Goal: Task Accomplishment & Management: Manage account settings

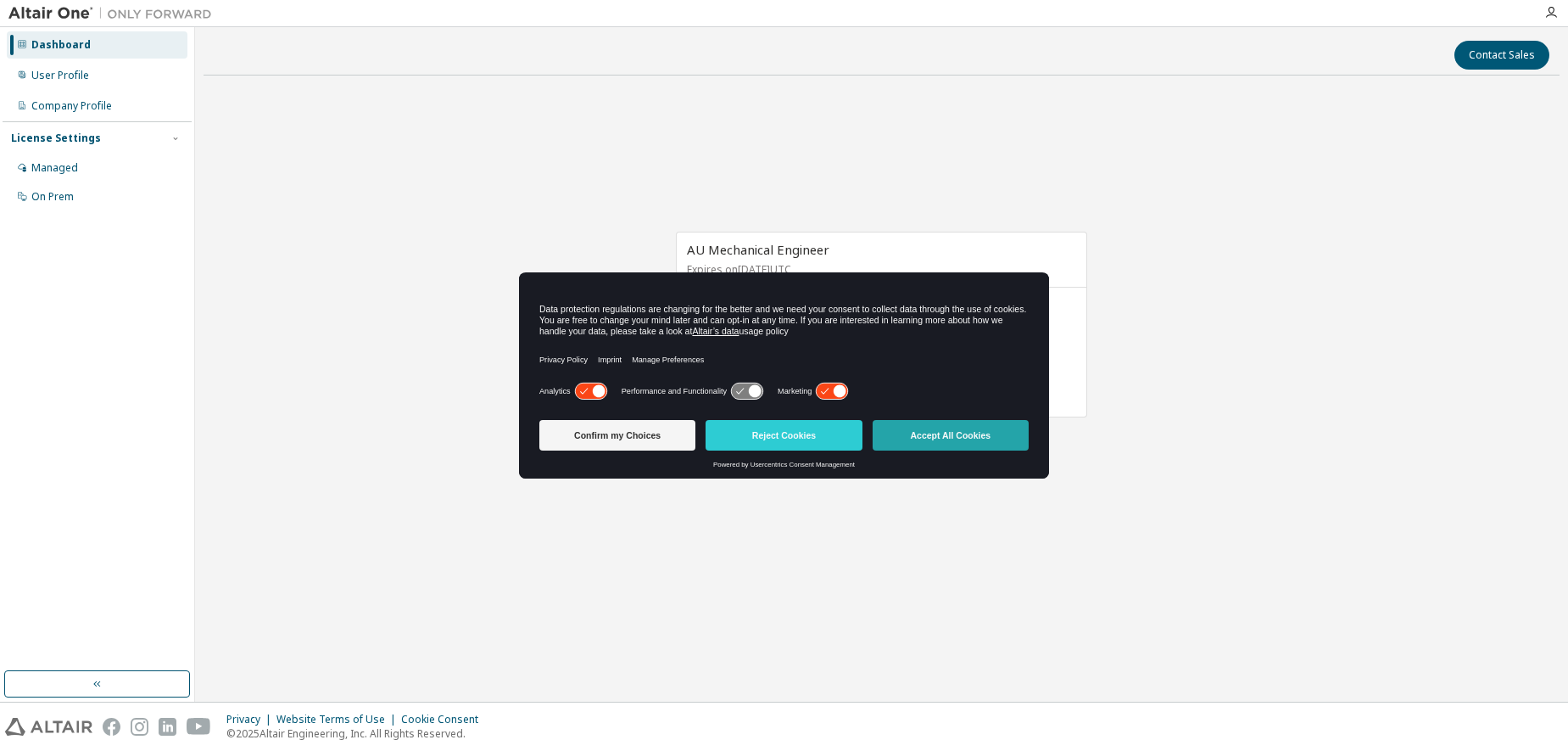
click at [936, 429] on button "Accept All Cookies" at bounding box center [950, 435] width 156 height 31
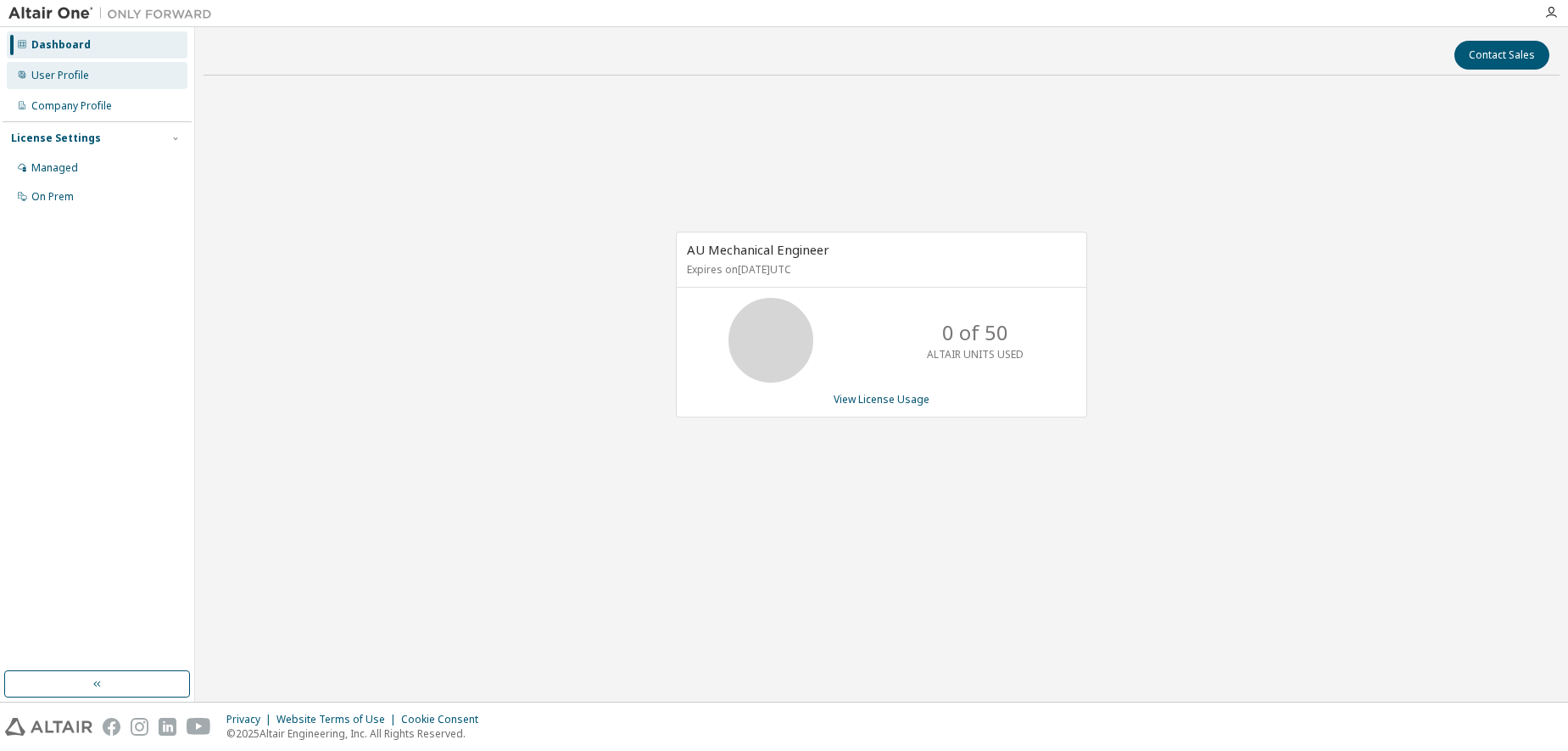
click at [95, 71] on div "User Profile" at bounding box center [97, 76] width 180 height 28
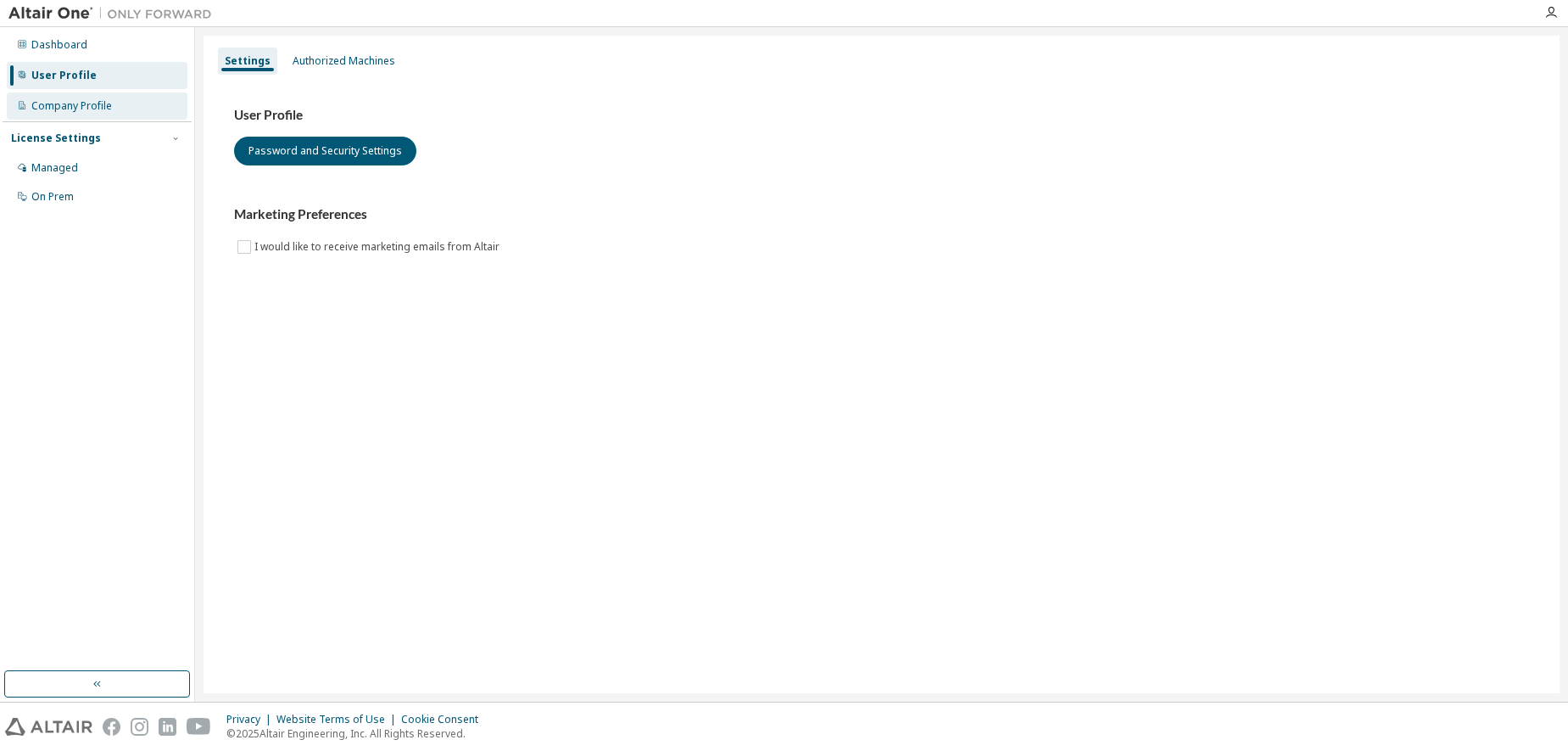
click at [101, 111] on div "Company Profile" at bounding box center [72, 106] width 81 height 14
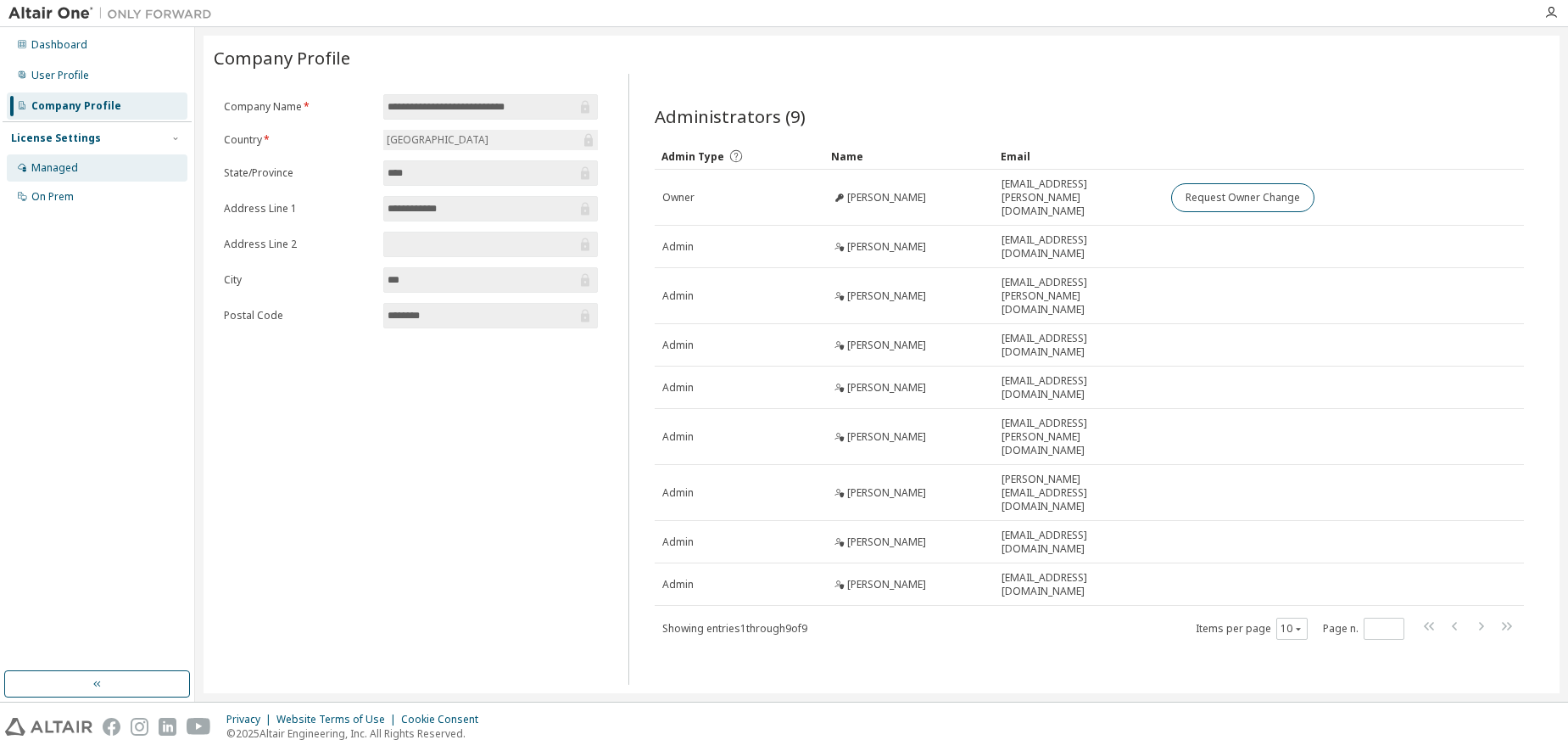
click at [78, 171] on div "Managed" at bounding box center [97, 169] width 180 height 28
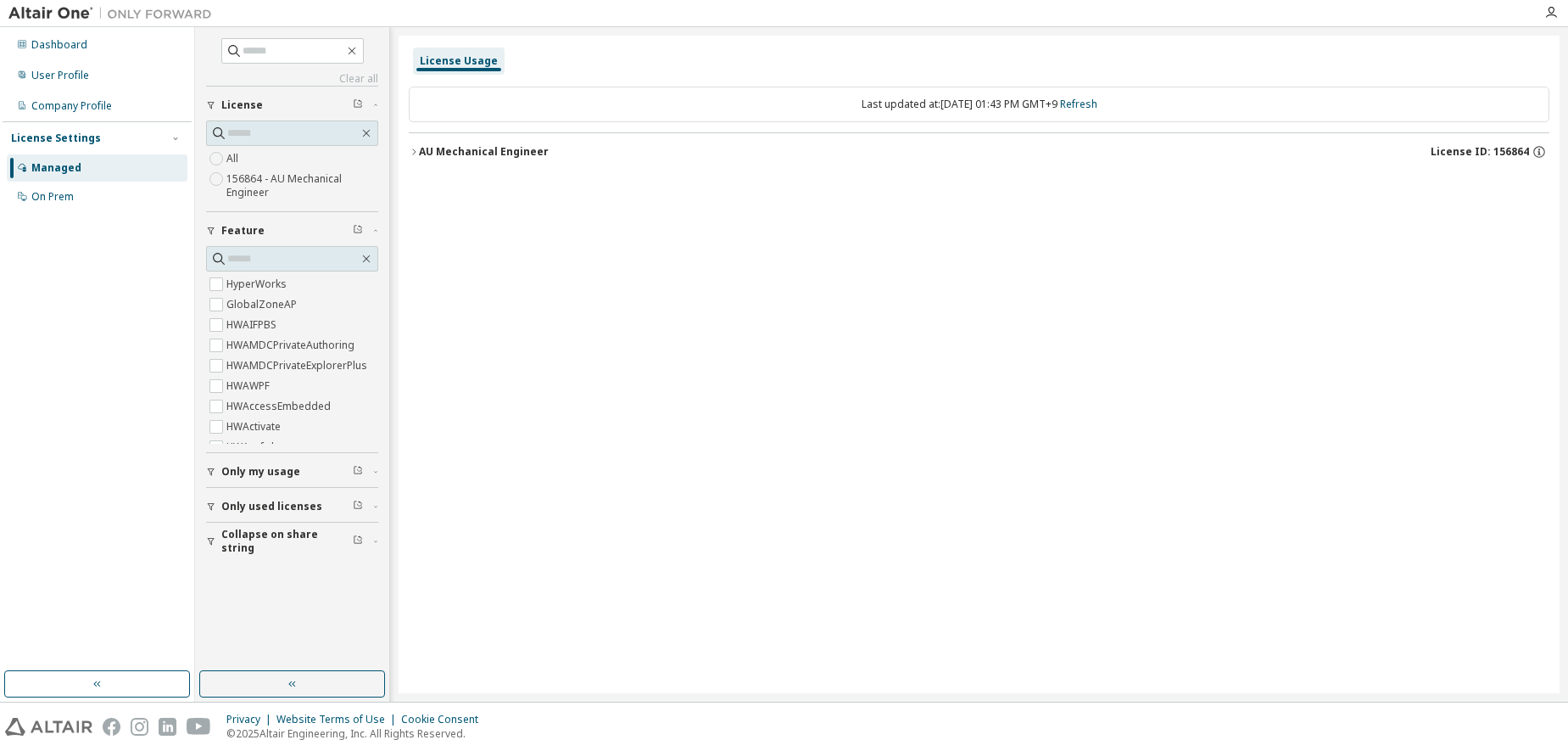
click at [270, 509] on span "Only used licenses" at bounding box center [272, 507] width 101 height 14
click at [280, 472] on span "Only my usage" at bounding box center [261, 472] width 79 height 14
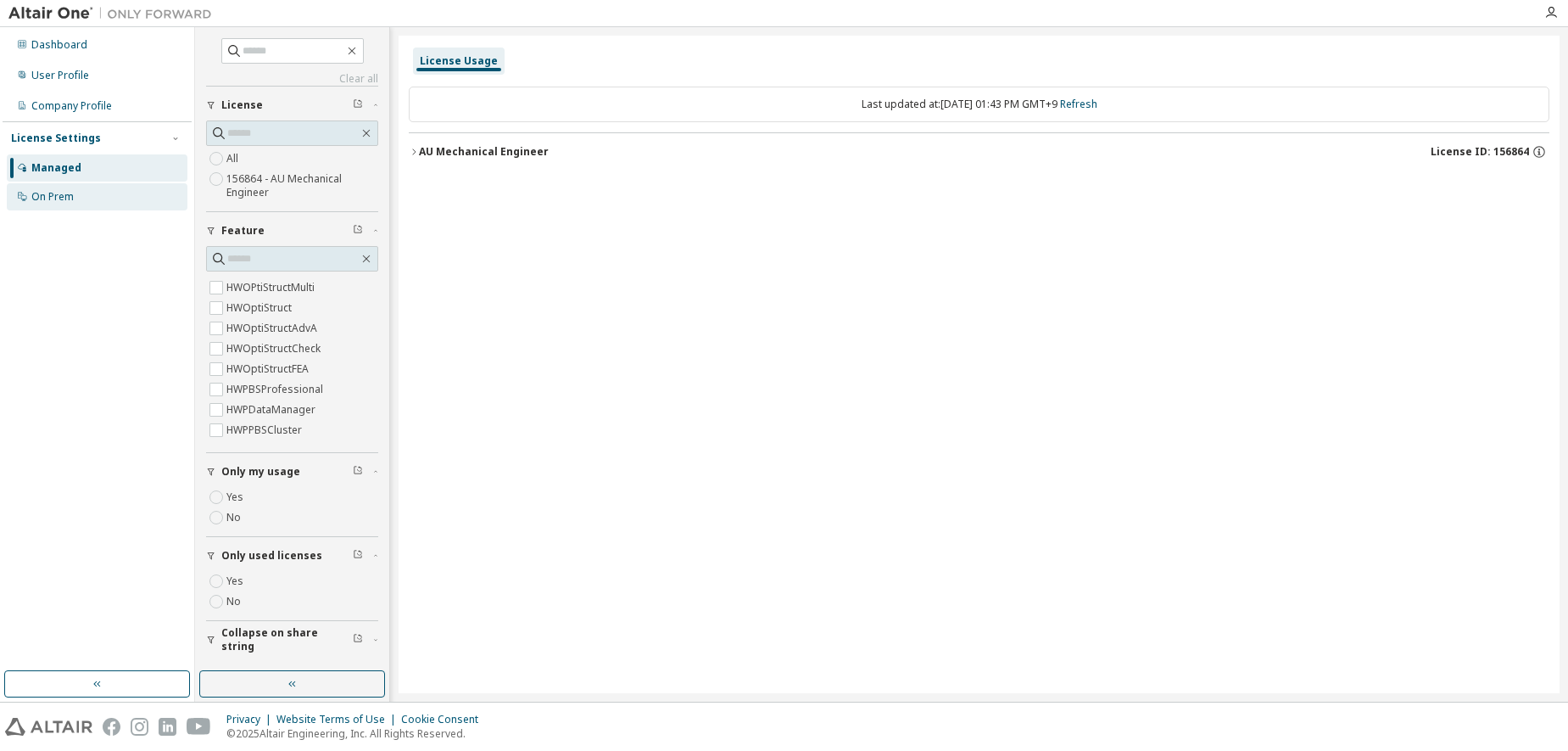
click at [80, 197] on div "On Prem" at bounding box center [97, 197] width 180 height 28
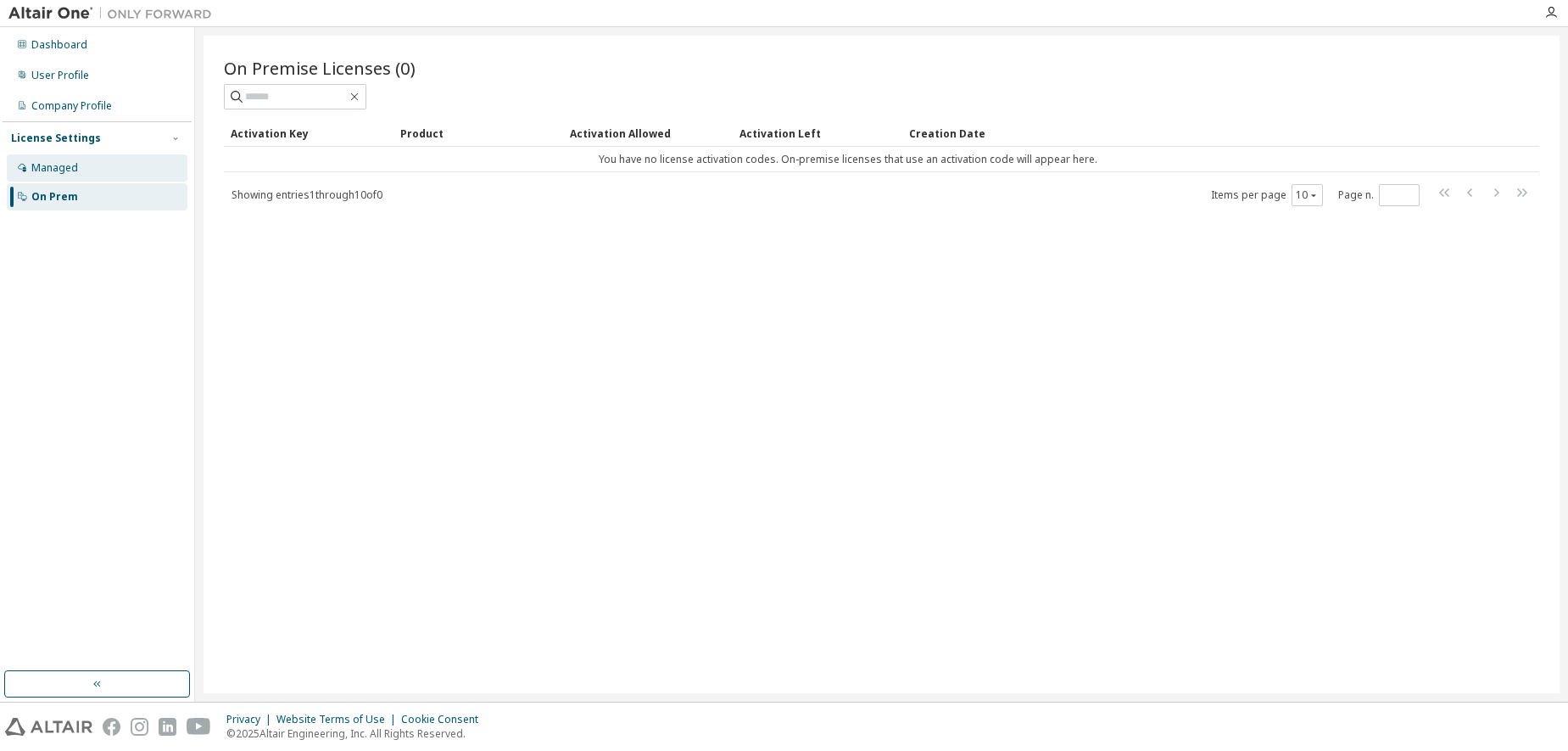
click at [90, 179] on div "Managed" at bounding box center [97, 169] width 180 height 28
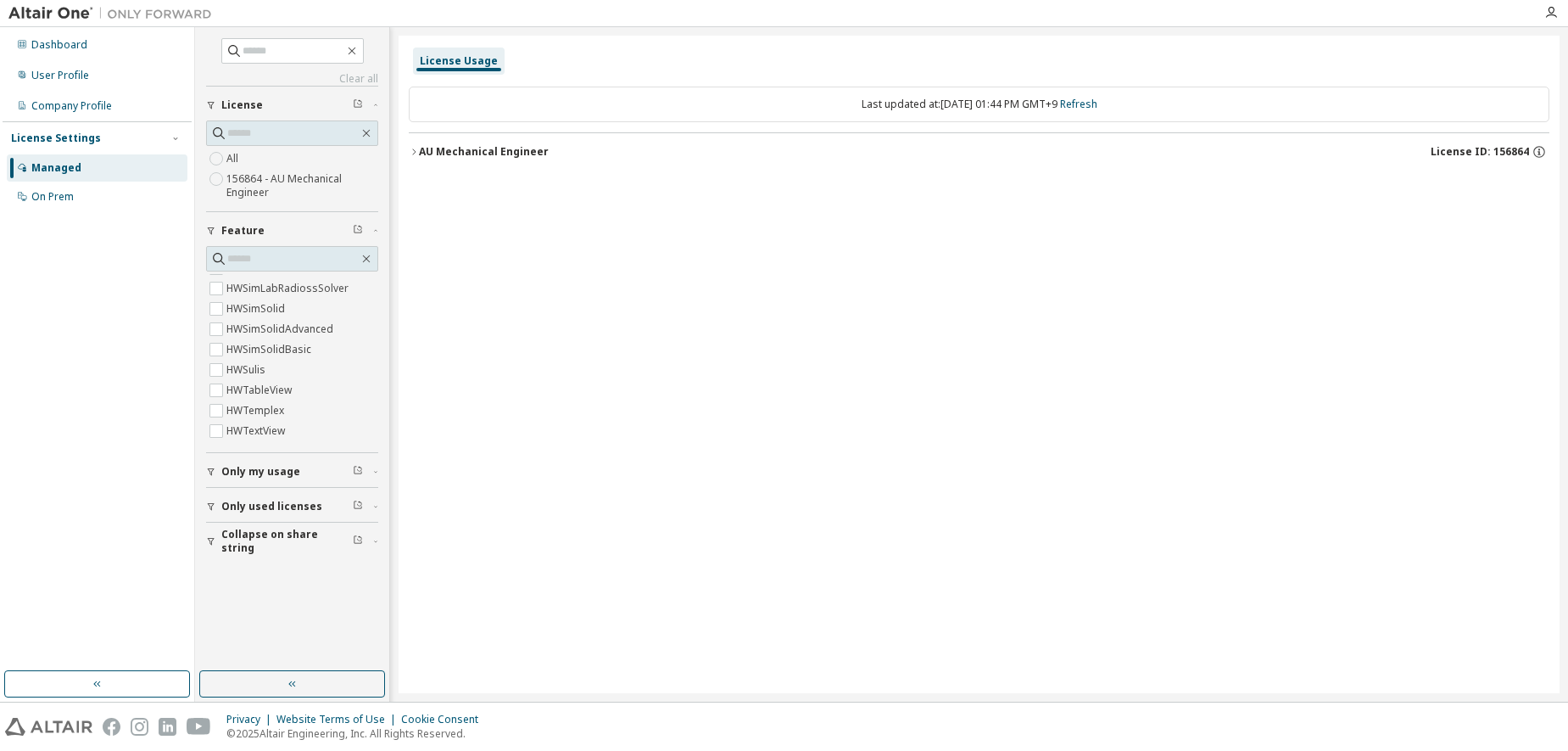
scroll to position [4070, 0]
click at [266, 261] on input "text" at bounding box center [293, 258] width 131 height 17
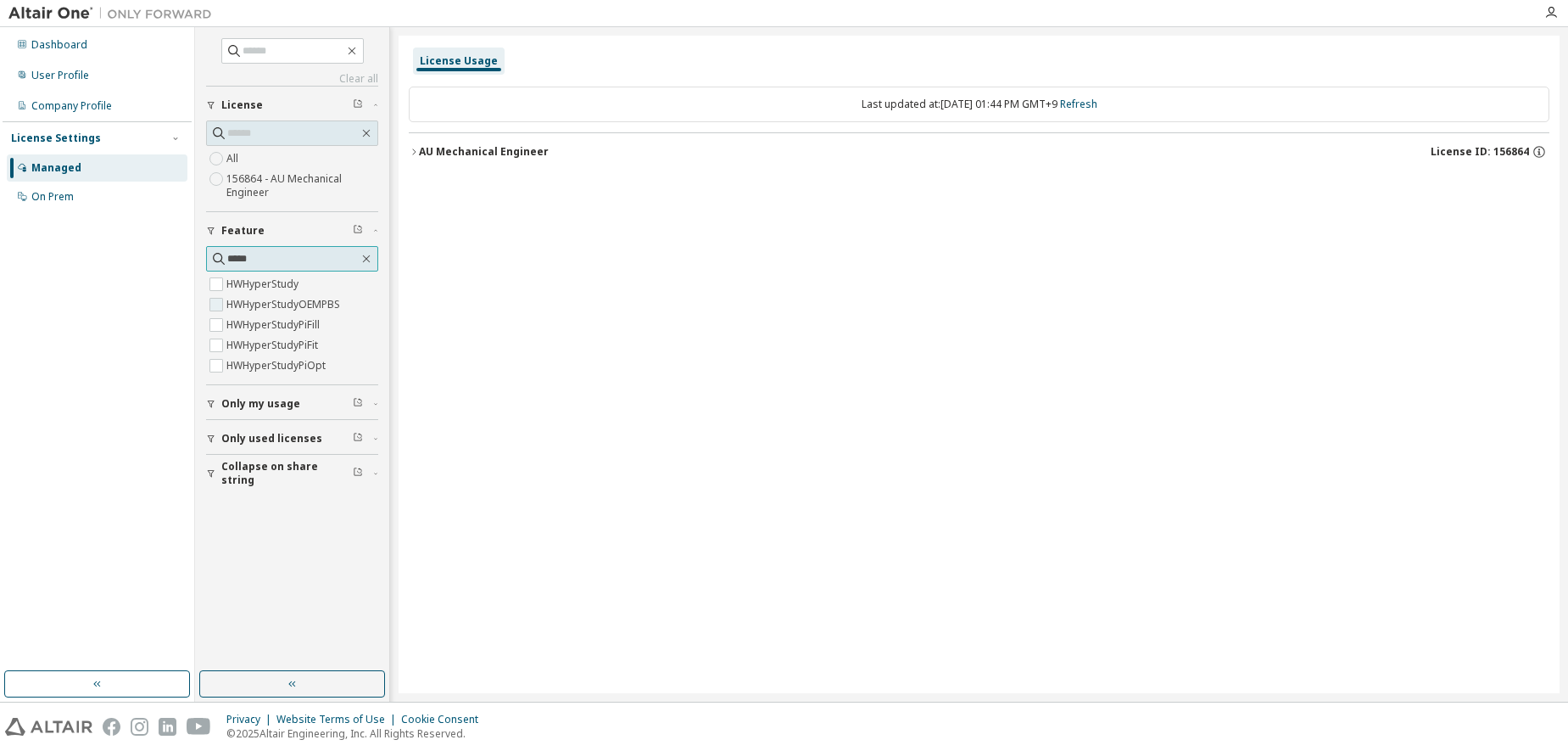
type input "*****"
click at [419, 140] on button "AU Mechanical Engineer License ID: 156864" at bounding box center [979, 152] width 1140 height 37
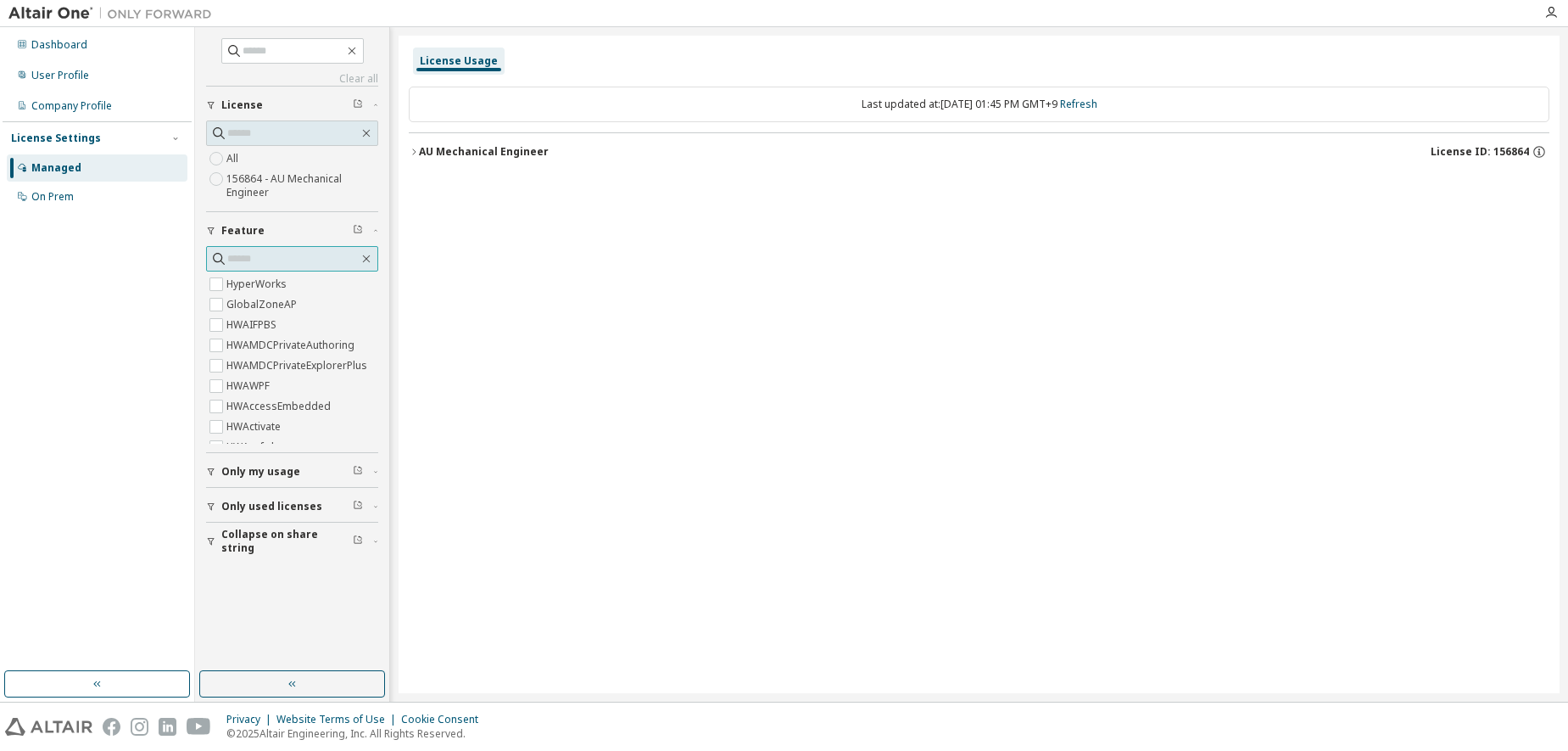
click at [293, 256] on input "text" at bounding box center [293, 258] width 131 height 17
type input "*"
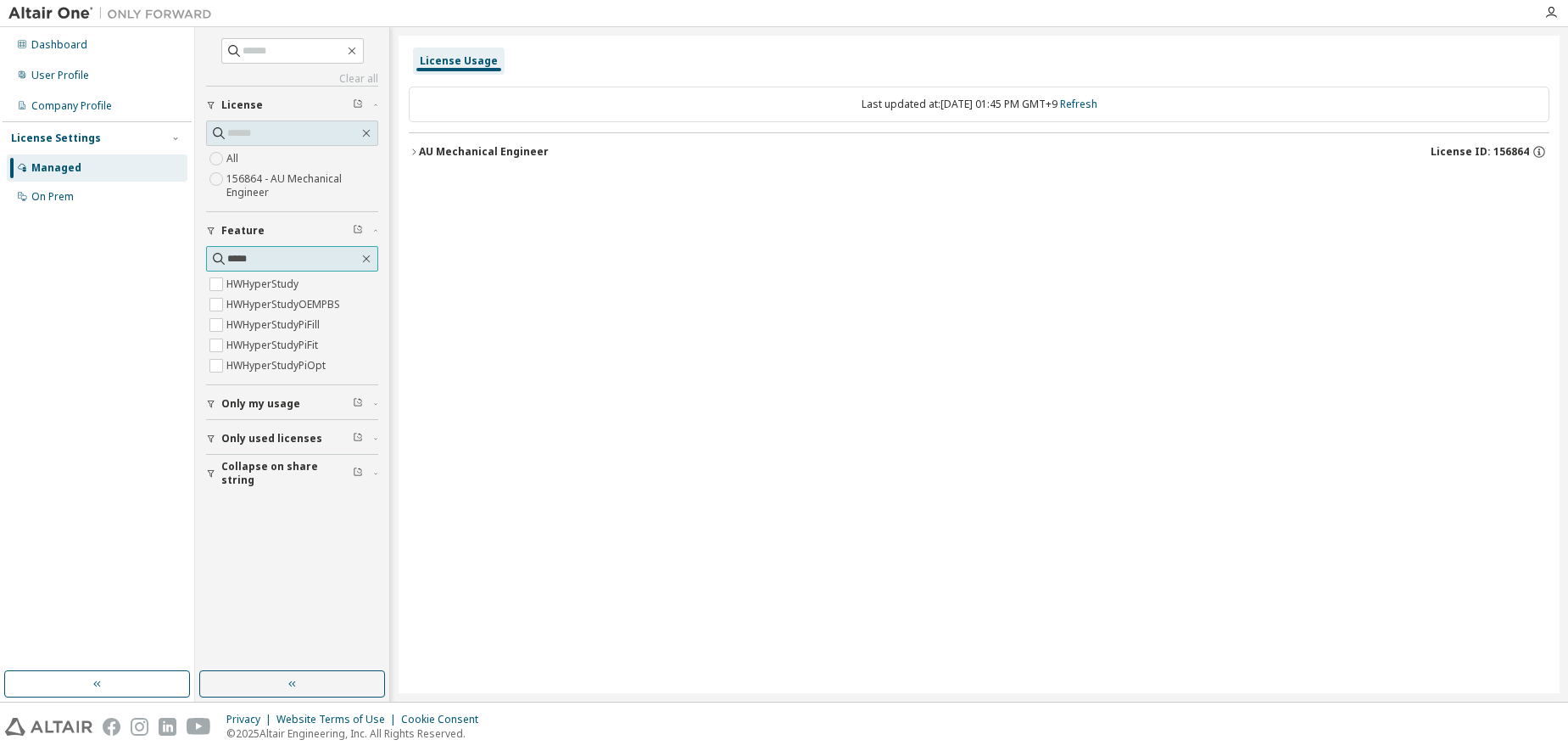
type input "*****"
click at [502, 145] on div "AU Mechanical Engineer" at bounding box center [484, 152] width 130 height 14
